Goal: Task Accomplishment & Management: Manage account settings

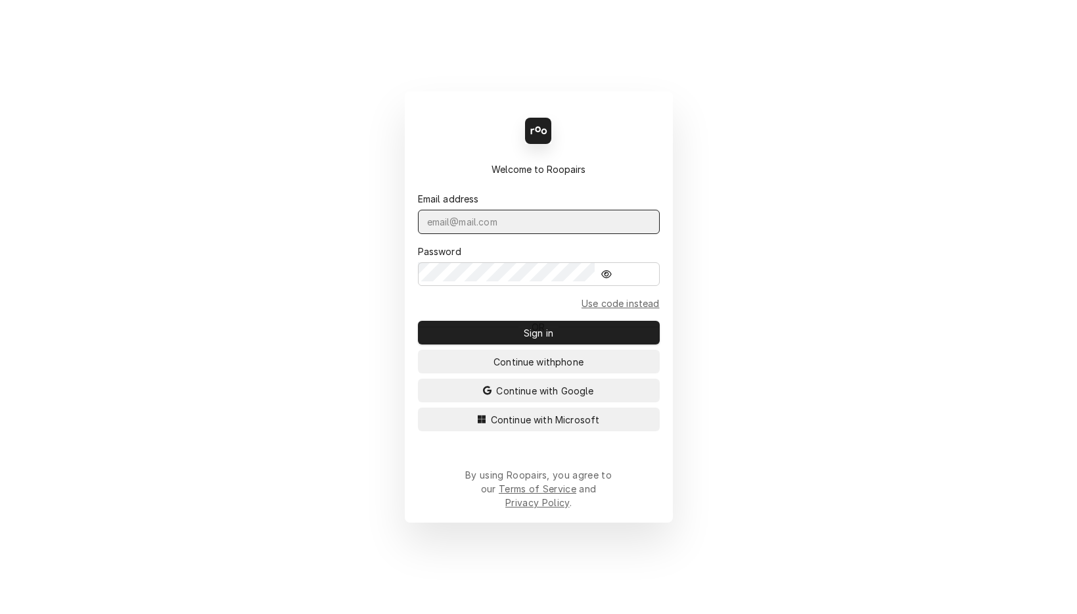
click at [586, 234] on input "Dynamic Content Wrapper" at bounding box center [539, 222] width 242 height 24
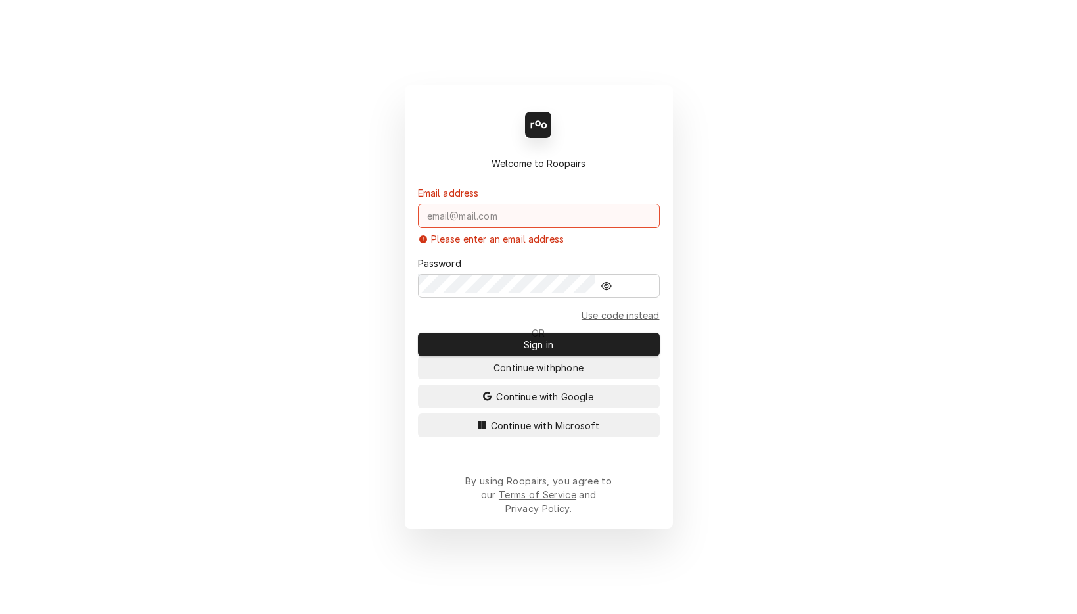
click at [605, 225] on input "Dynamic Content Wrapper" at bounding box center [539, 216] width 242 height 24
paste input "David.s@daytodayhvac.com"
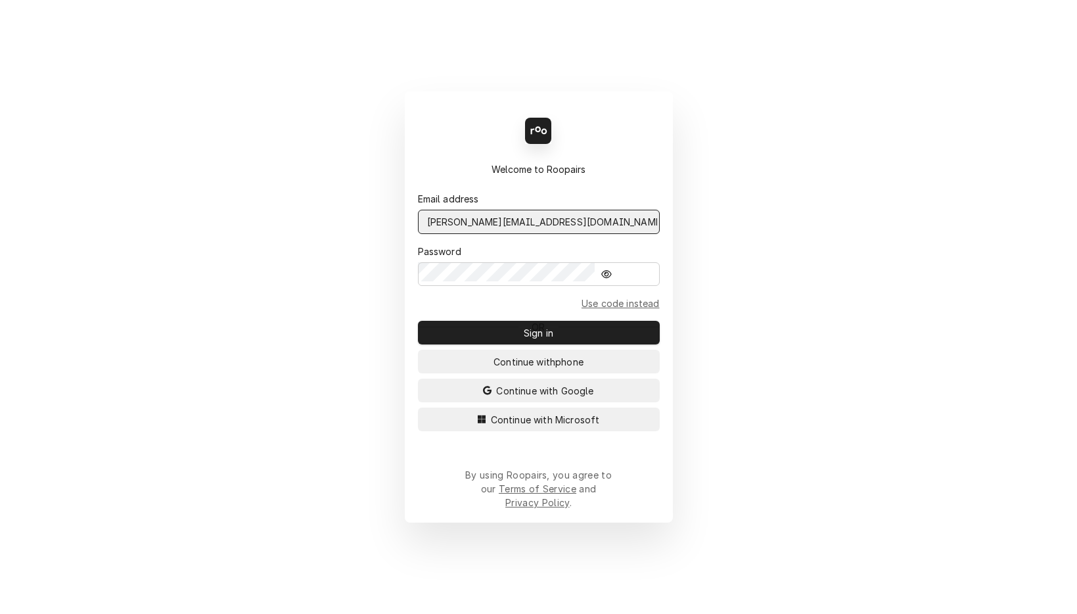
type input "David.s@daytodayhvac.com"
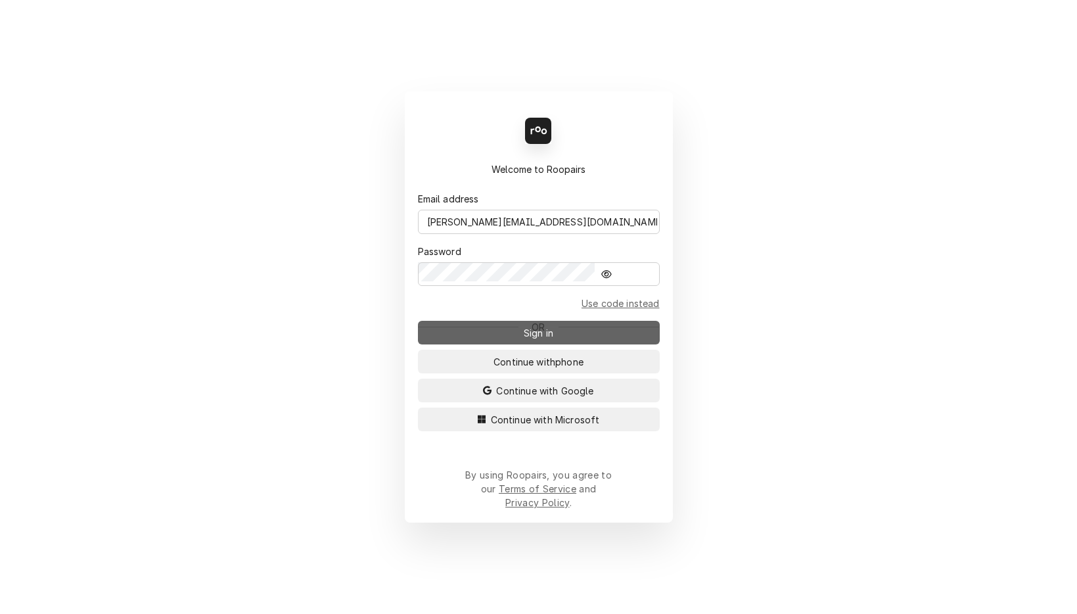
click at [513, 321] on button "Sign in" at bounding box center [539, 333] width 242 height 24
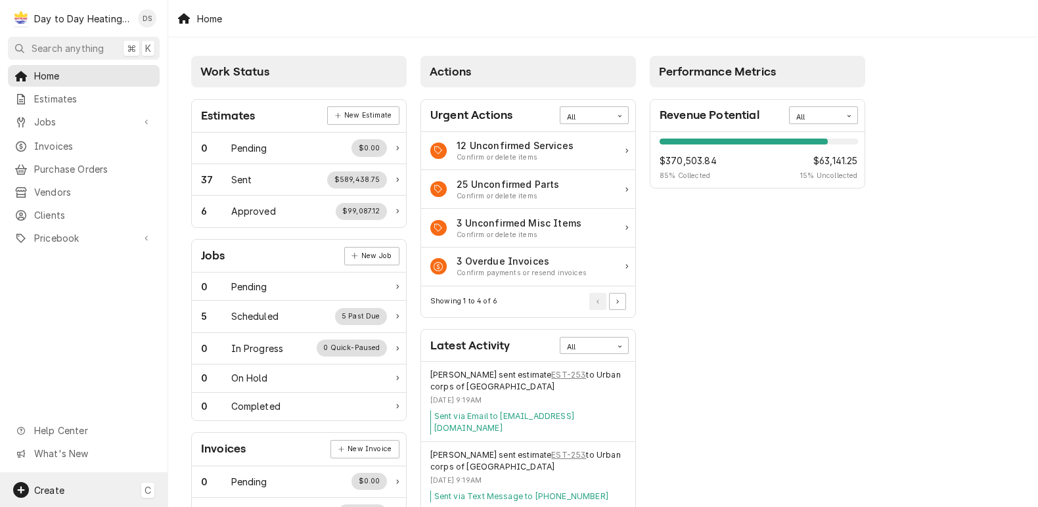
click at [39, 490] on span "Create" at bounding box center [49, 490] width 30 height 11
click at [56, 329] on html "D Day to Day Heating and Cooling DS Search anything ⌘ K Home Estimates Jobs Job…" at bounding box center [519, 253] width 1038 height 507
click at [22, 17] on div "Day to Day Heating and Cooling's Avatar" at bounding box center [21, 18] width 18 height 18
click at [18, 15] on div "Day to Day Heating and Cooling's Avatar" at bounding box center [21, 18] width 18 height 18
click at [34, 69] on span "Home" at bounding box center [93, 76] width 119 height 14
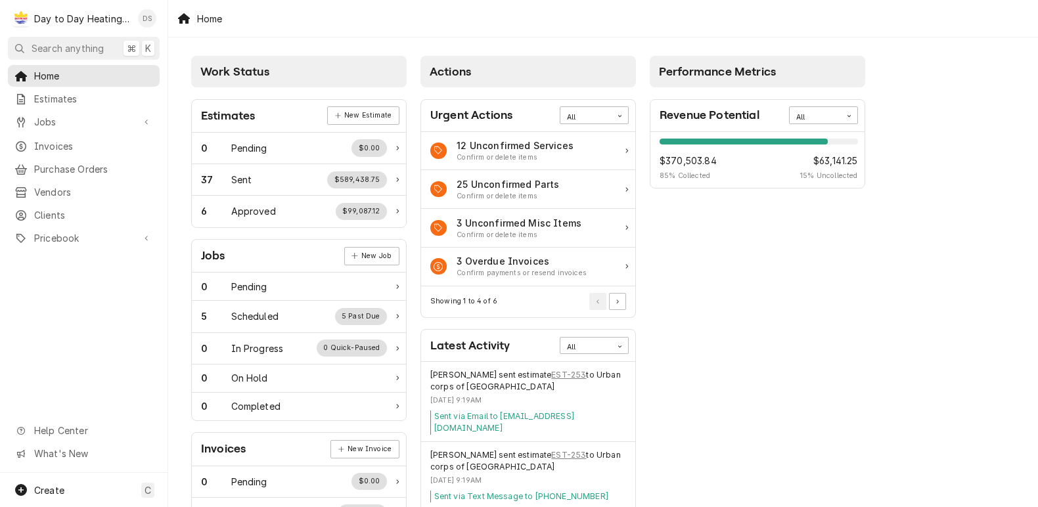
click at [138, 14] on div "David Silvestre's Avatar" at bounding box center [147, 18] width 18 height 18
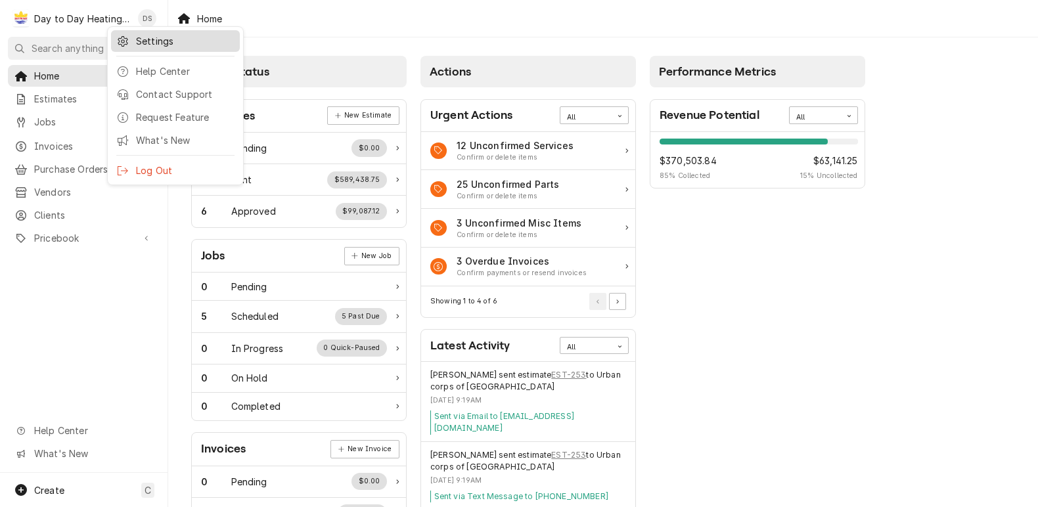
click at [123, 38] on icon at bounding box center [123, 41] width 11 height 11
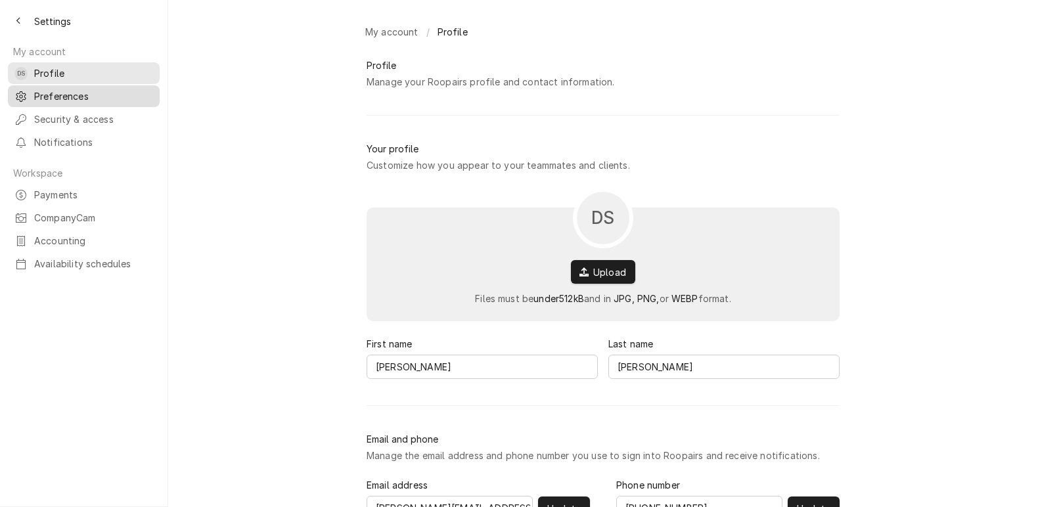
click at [51, 89] on span "Preferences" at bounding box center [93, 96] width 119 height 14
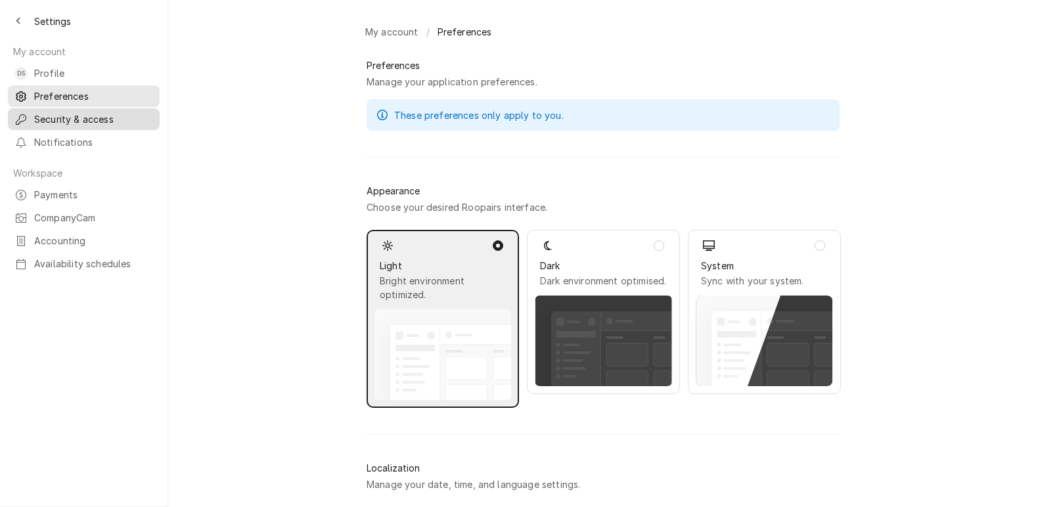
click at [51, 111] on div "Security & access" at bounding box center [84, 119] width 147 height 16
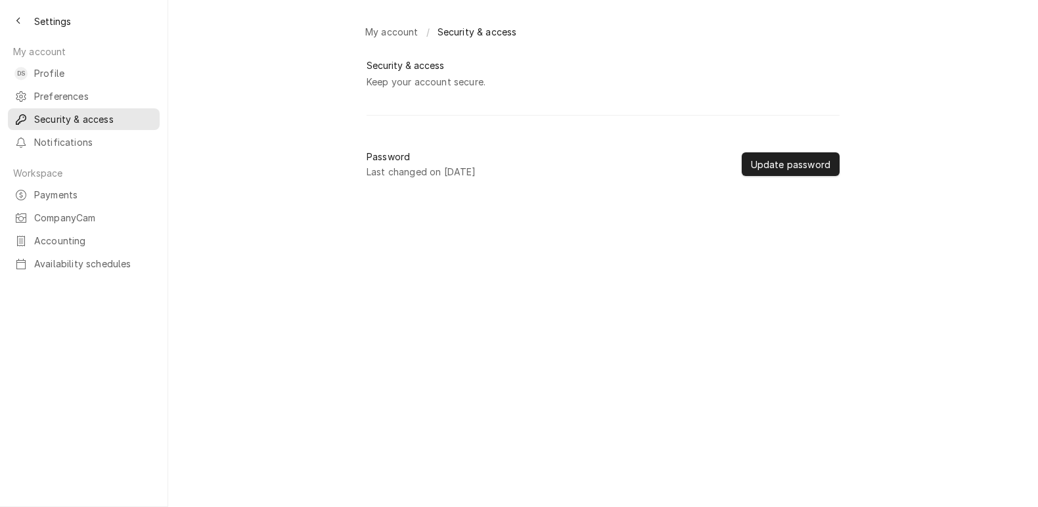
click at [298, 162] on div "My account / Security & access Security & access Keep your account secure. Pass…" at bounding box center [603, 253] width 870 height 507
click at [419, 75] on div "Keep your account secure." at bounding box center [426, 82] width 119 height 14
click at [742, 152] on button "Update password" at bounding box center [791, 164] width 98 height 24
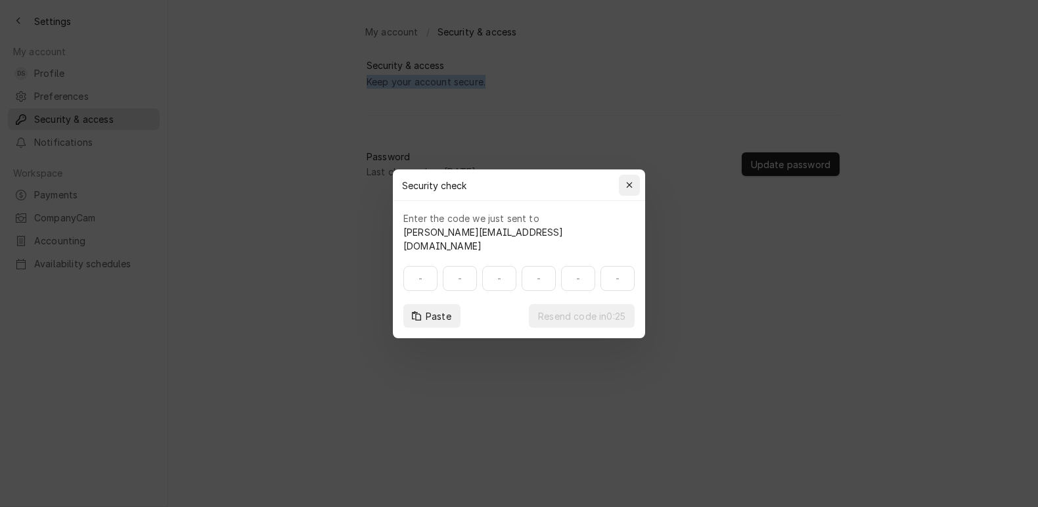
click at [626, 190] on icon "button" at bounding box center [629, 185] width 7 height 9
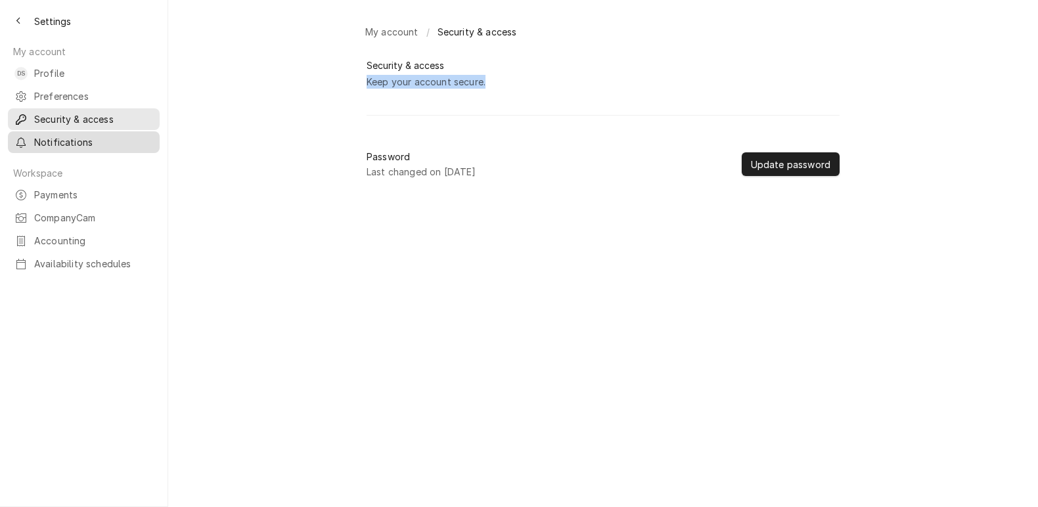
click at [68, 135] on span "Notifications" at bounding box center [93, 142] width 119 height 14
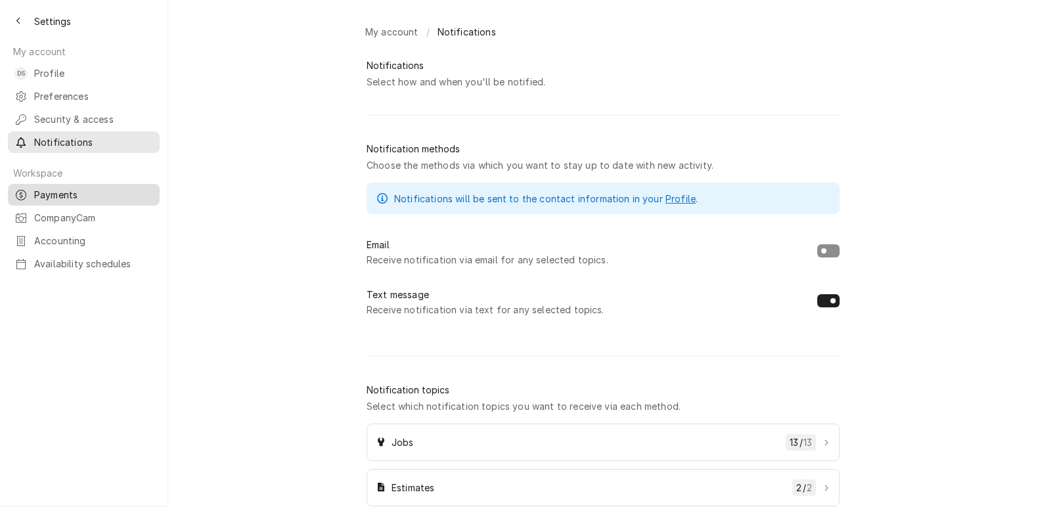
click at [38, 188] on span "Payments" at bounding box center [93, 195] width 119 height 14
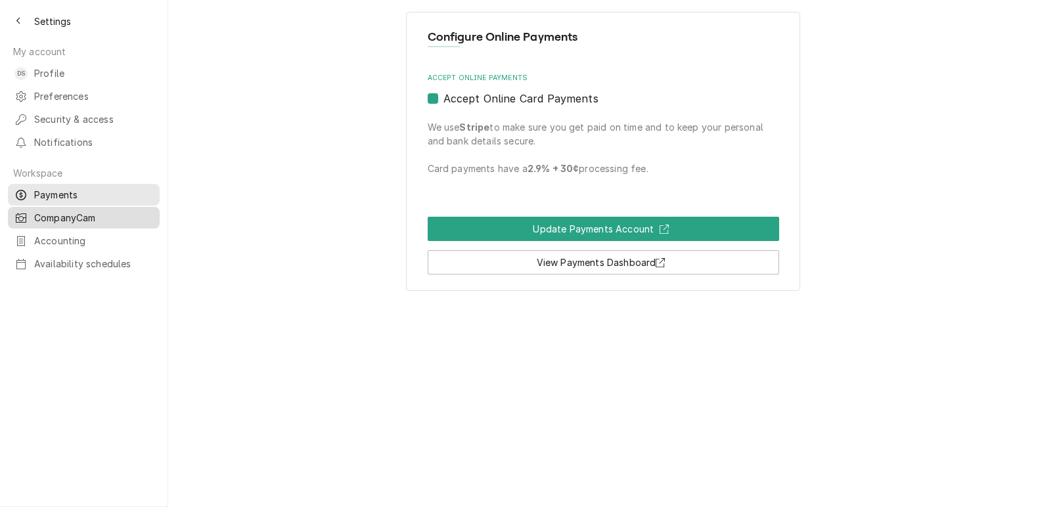
click at [55, 211] on span "CompanyCam" at bounding box center [93, 218] width 119 height 14
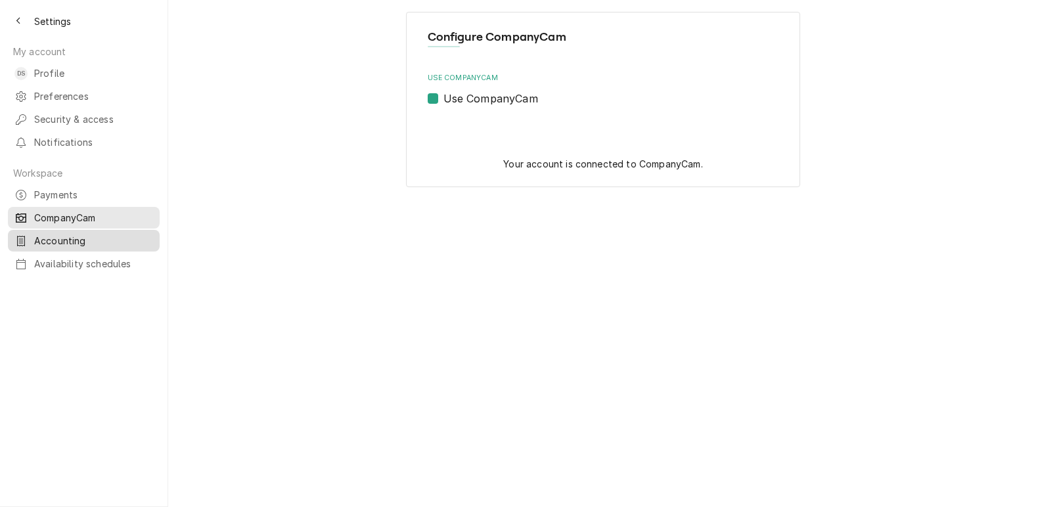
click at [48, 234] on span "Accounting" at bounding box center [93, 241] width 119 height 14
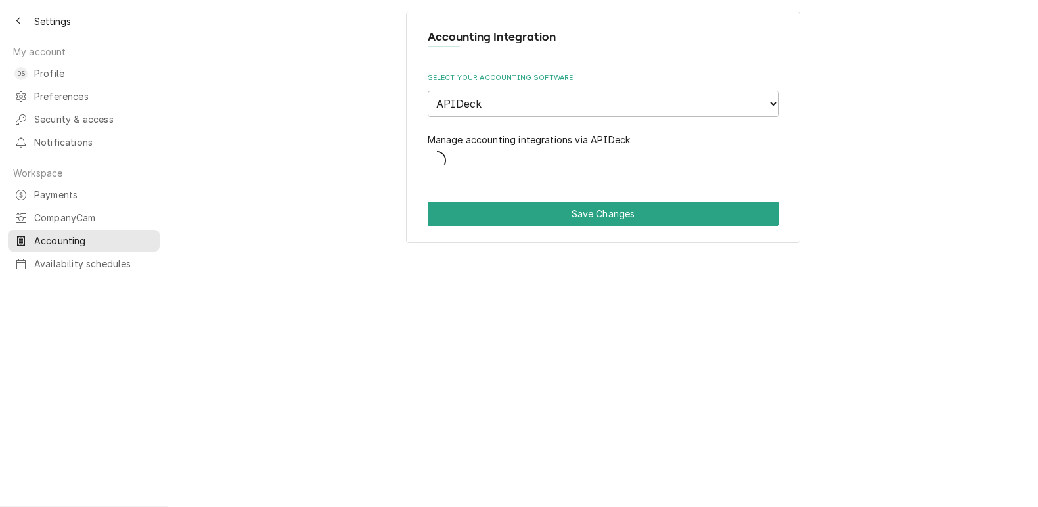
click at [49, 257] on span "Availability schedules" at bounding box center [93, 264] width 119 height 14
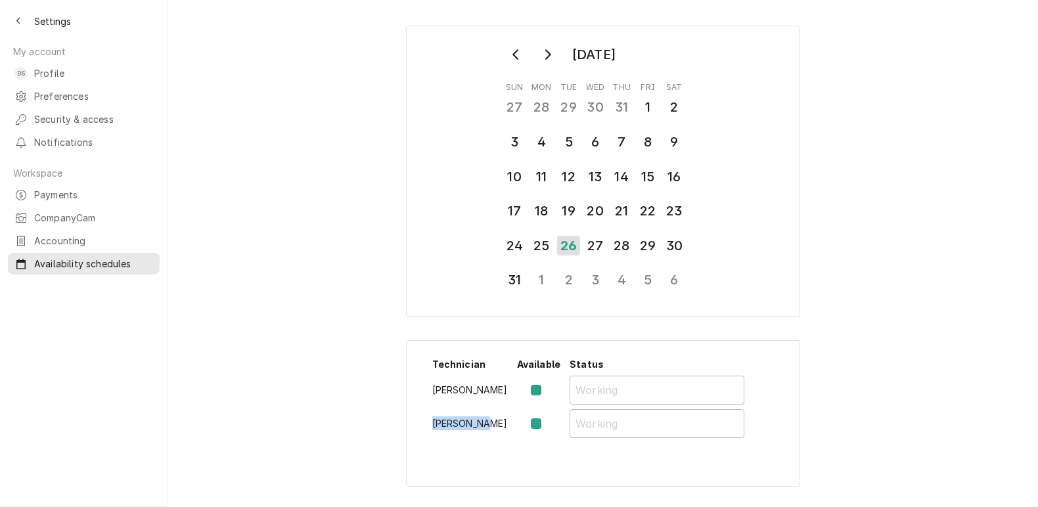
drag, startPoint x: 444, startPoint y: 346, endPoint x: 493, endPoint y: 348, distance: 49.3
click at [493, 409] on td "Shaun Smith" at bounding box center [470, 426] width 85 height 34
click at [451, 409] on td "Shaun Smith" at bounding box center [470, 426] width 85 height 34
drag, startPoint x: 447, startPoint y: 352, endPoint x: 497, endPoint y: 348, distance: 50.7
click at [497, 409] on td "Shaun Smith" at bounding box center [470, 426] width 85 height 34
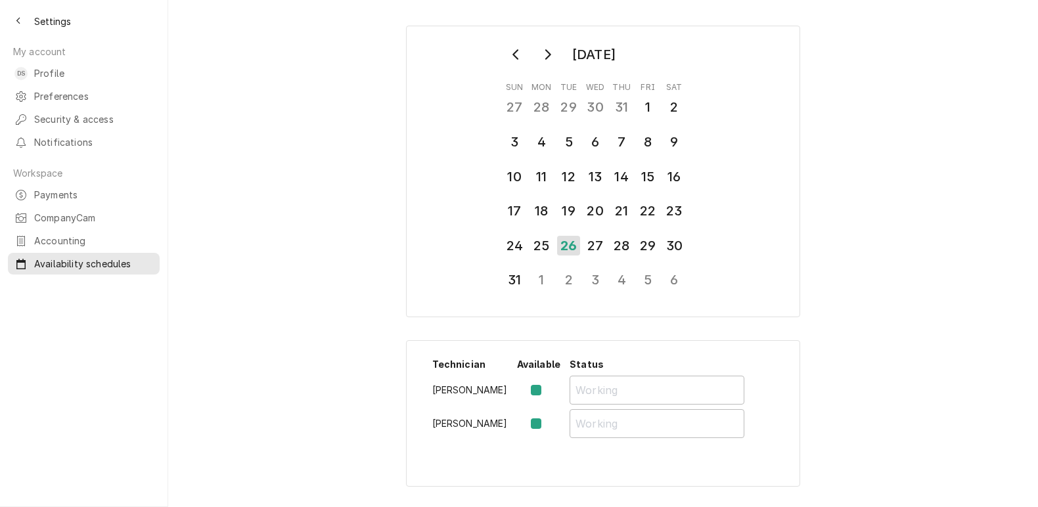
click at [168, 187] on div "August 2025 Sun Mon Tue Wed Thu Fri Sat 27 28 29 30 31 1 2 3 4 5 6 7 8 9 10 11 …" at bounding box center [603, 256] width 870 height 485
click at [18, 20] on div "Back to previous page" at bounding box center [18, 20] width 13 height 13
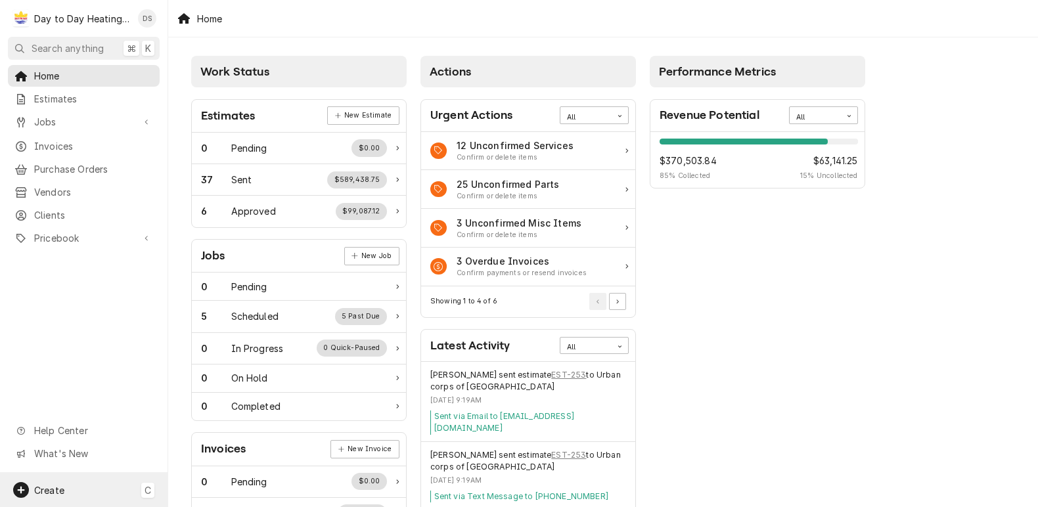
click at [61, 493] on div "Create C" at bounding box center [84, 490] width 168 height 34
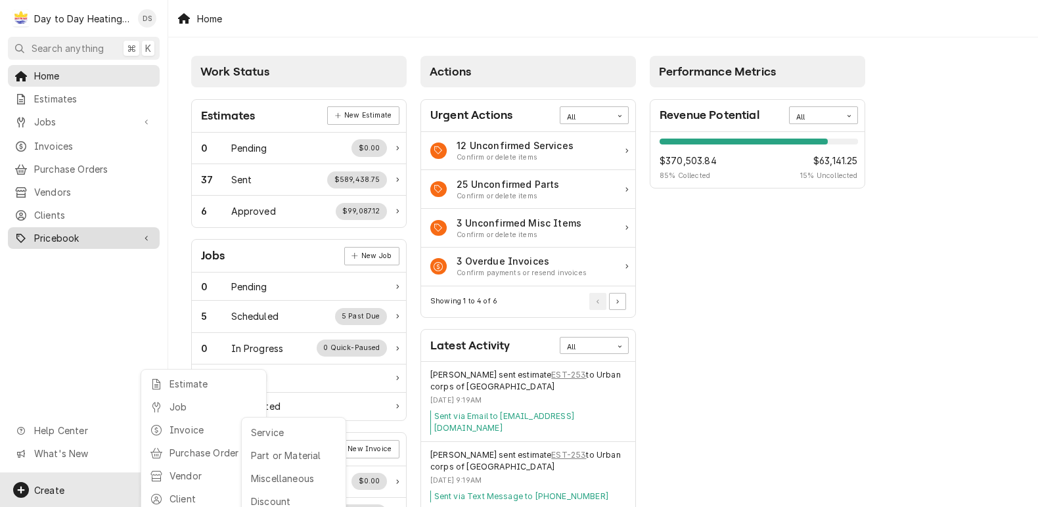
click at [59, 193] on html "D Day to Day Heating and Cooling DS Search anything ⌘ K Home Estimates Jobs Job…" at bounding box center [519, 253] width 1038 height 507
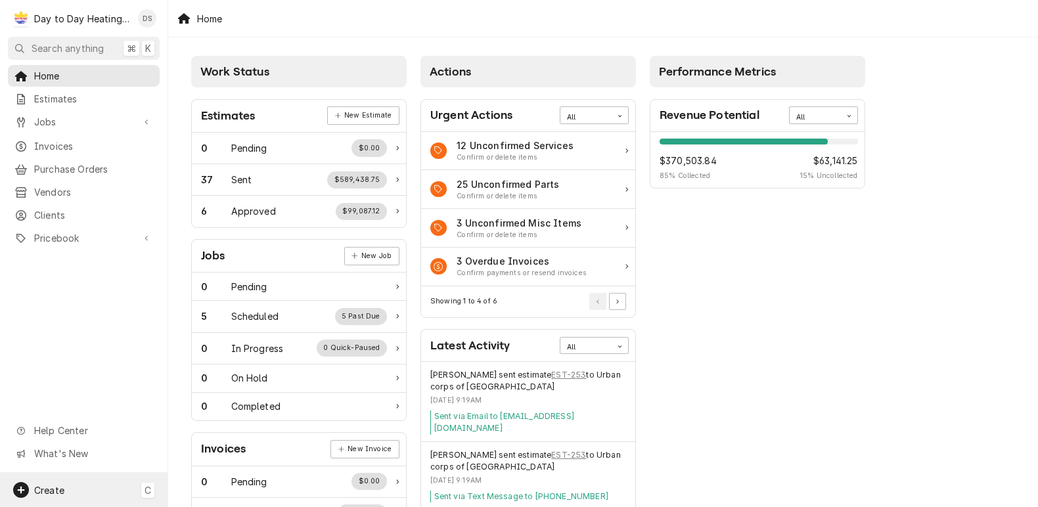
click at [53, 498] on div "Create" at bounding box center [38, 490] width 51 height 16
click at [72, 16] on html "D Day to Day Heating and Cooling DS Search anything ⌘ K Home Estimates Jobs Job…" at bounding box center [519, 253] width 1038 height 507
click at [138, 13] on div "David Silvestre's Avatar" at bounding box center [147, 18] width 18 height 18
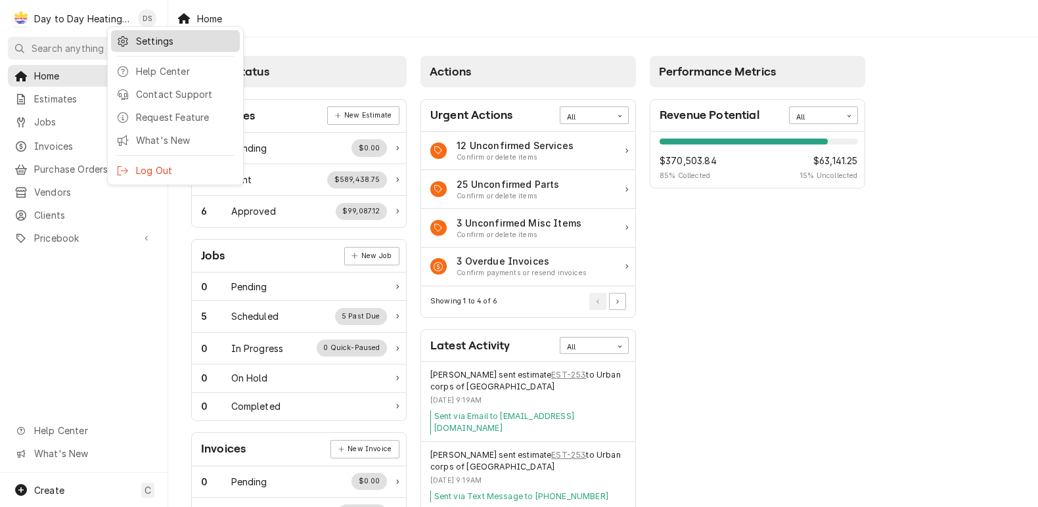
click at [166, 37] on div "Settings" at bounding box center [185, 41] width 99 height 14
